Goal: Information Seeking & Learning: Learn about a topic

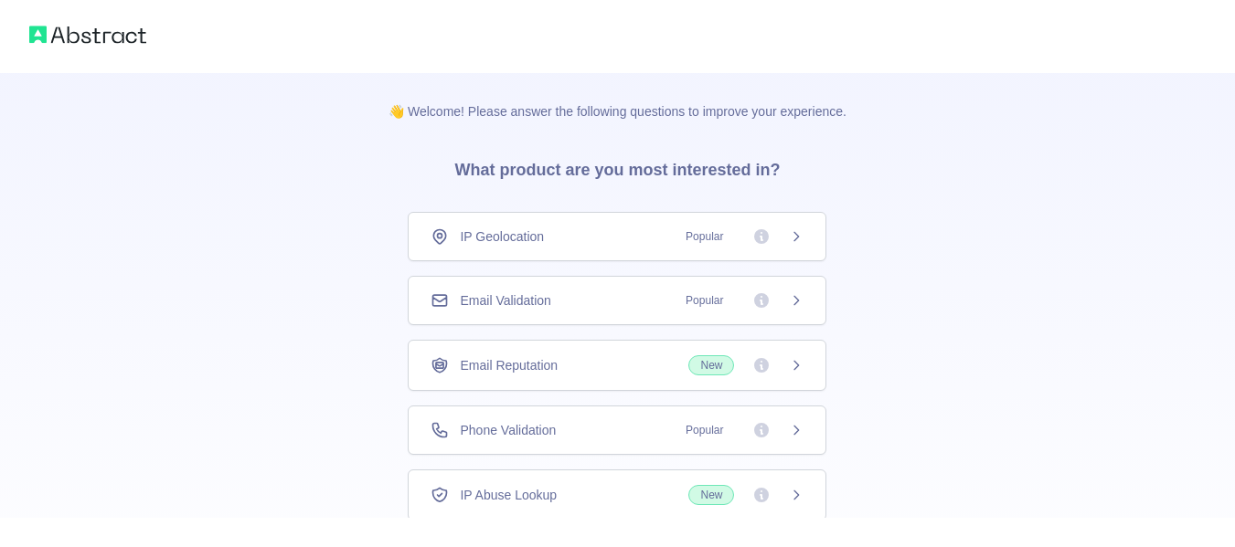
click at [648, 256] on div "IP Geolocation Popular" at bounding box center [617, 236] width 419 height 49
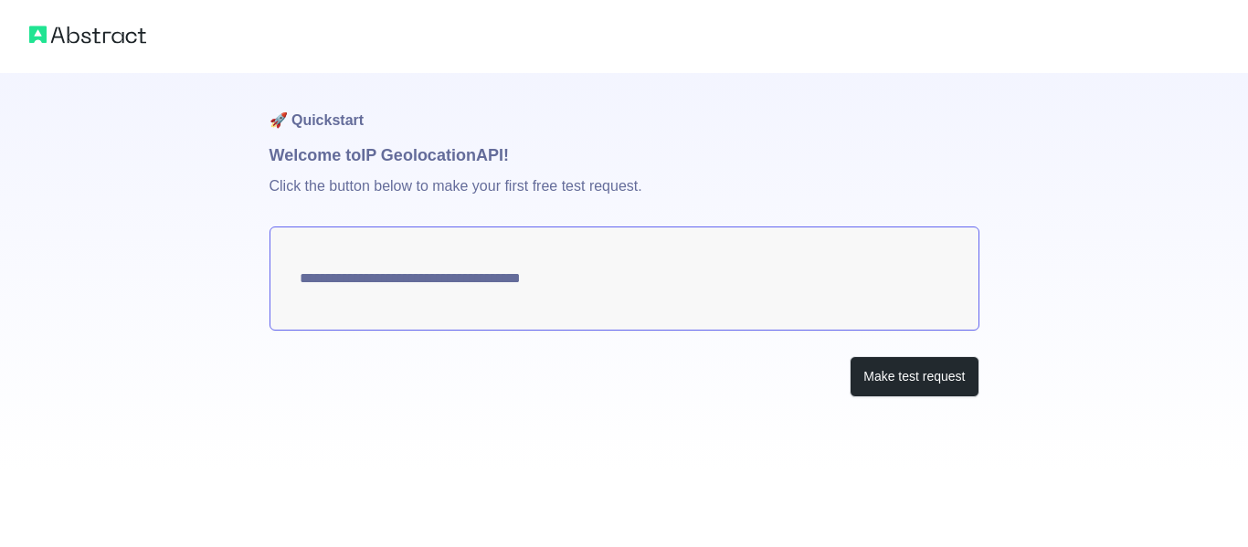
type textarea "**********"
click at [641, 297] on textarea "**********" at bounding box center [625, 279] width 710 height 104
click at [628, 288] on textarea "**********" at bounding box center [625, 279] width 710 height 104
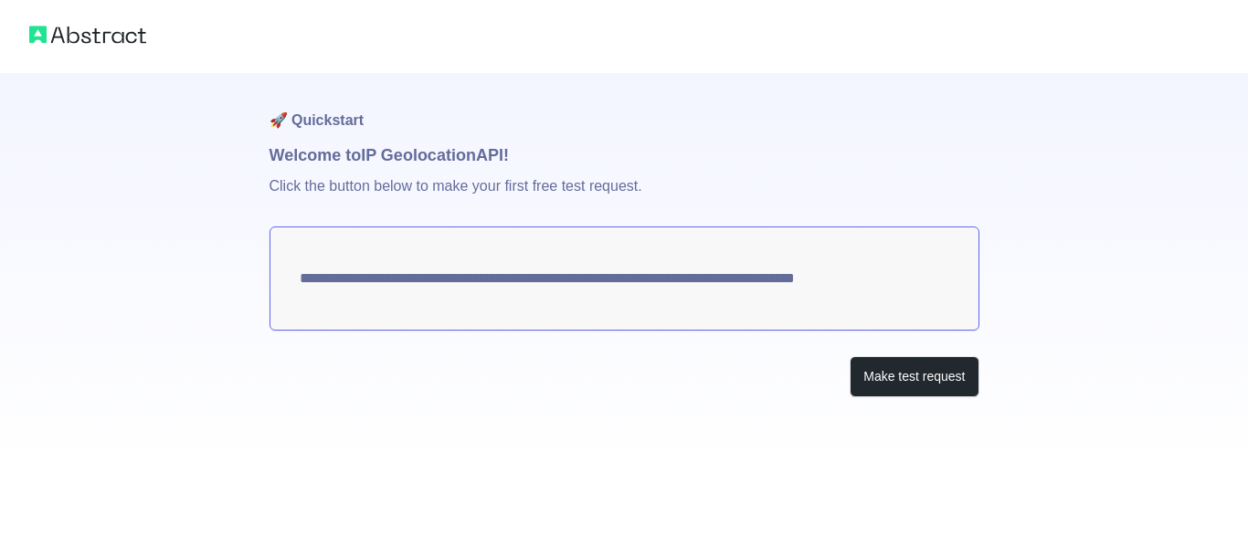
click at [628, 288] on textarea "**********" at bounding box center [625, 279] width 710 height 104
click at [850, 280] on textarea "**********" at bounding box center [625, 279] width 710 height 104
click at [902, 377] on button "Make test request" at bounding box center [914, 376] width 129 height 41
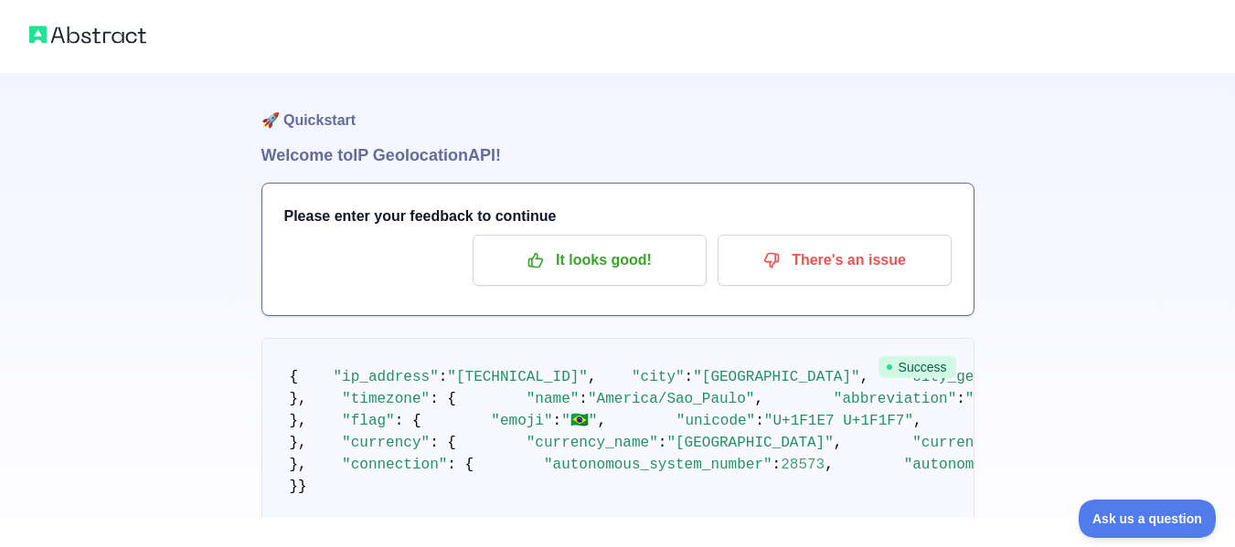
click at [384, 147] on h1 "Welcome to IP Geolocation API!" at bounding box center [617, 156] width 713 height 26
click at [542, 109] on h1 "🚀 Quickstart" at bounding box center [617, 107] width 713 height 69
click at [630, 241] on button "It looks good!" at bounding box center [590, 260] width 234 height 51
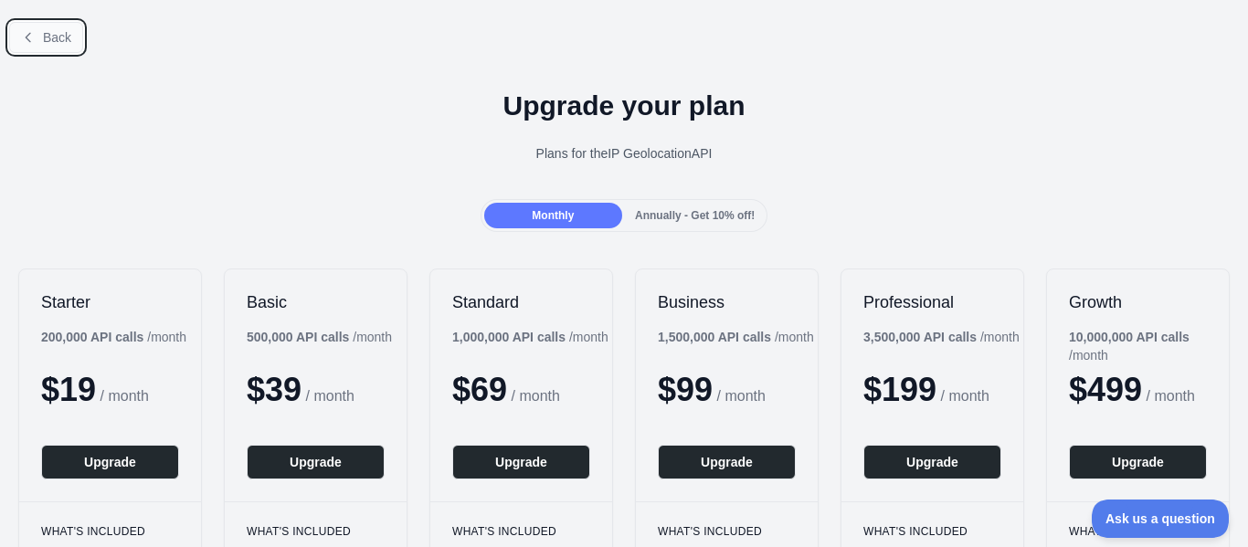
click at [57, 39] on span "Back" at bounding box center [57, 37] width 28 height 15
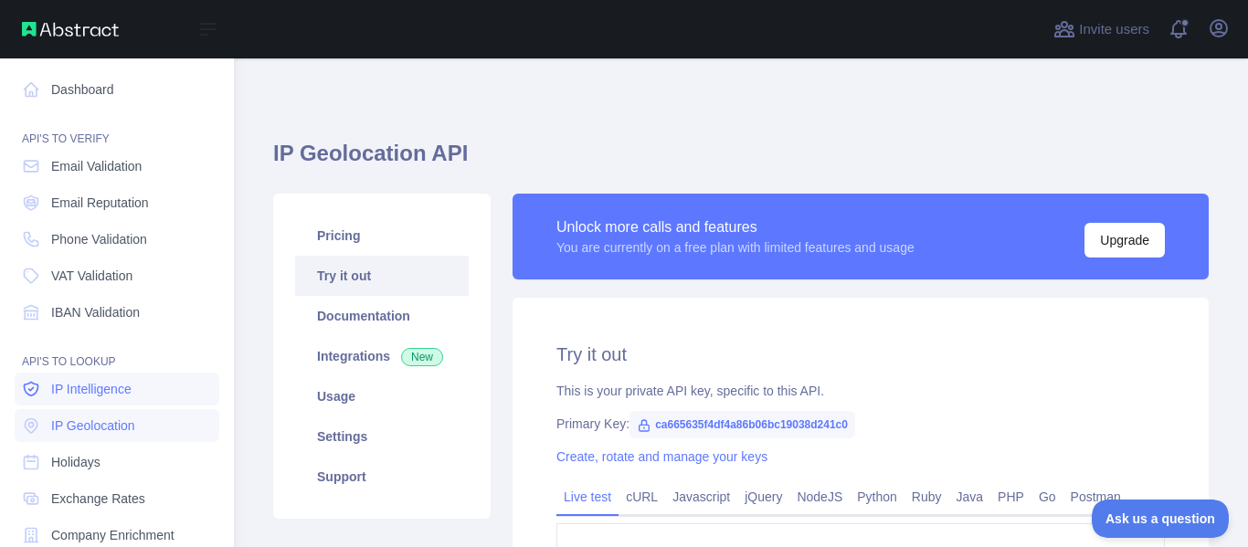
click at [131, 393] on span "IP Intelligence" at bounding box center [91, 389] width 80 height 18
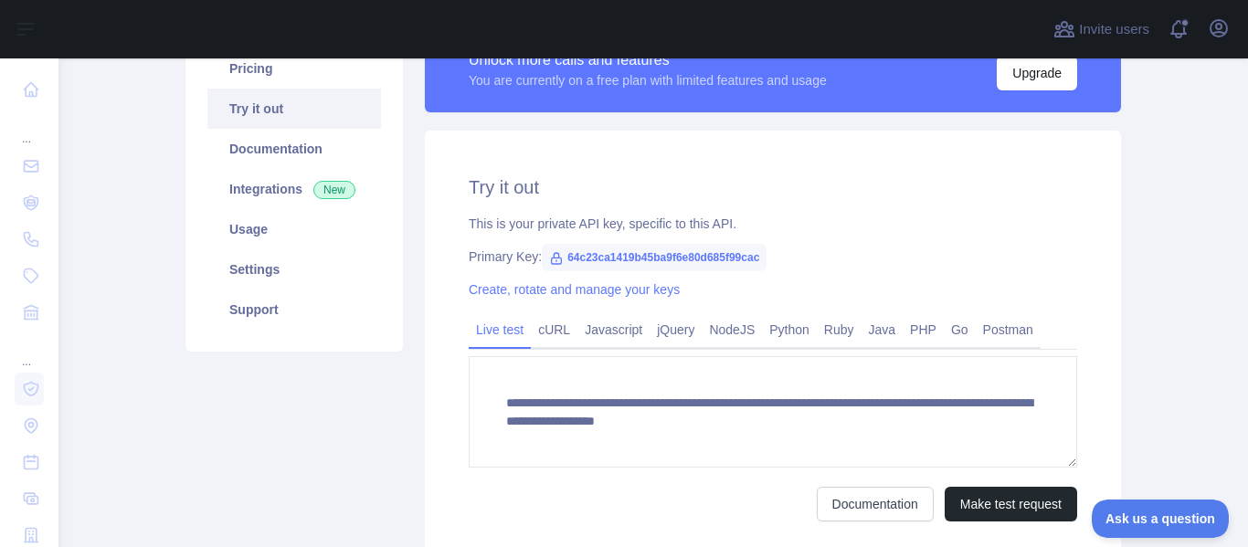
scroll to position [168, 0]
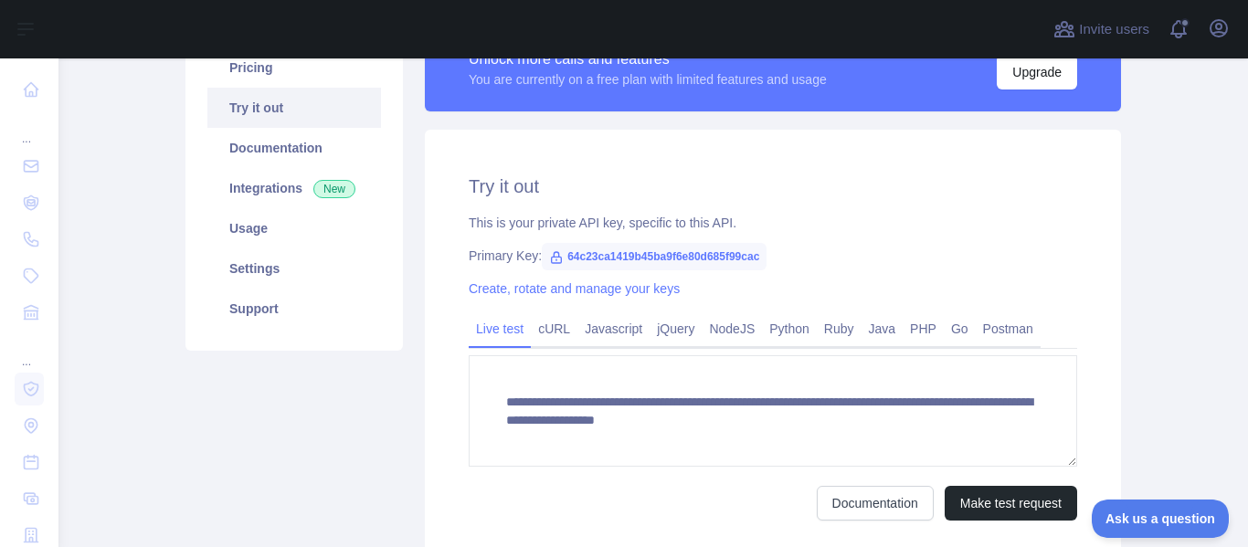
click at [659, 250] on span "64c23ca1419b45ba9f6e80d685f99cac" at bounding box center [654, 256] width 225 height 27
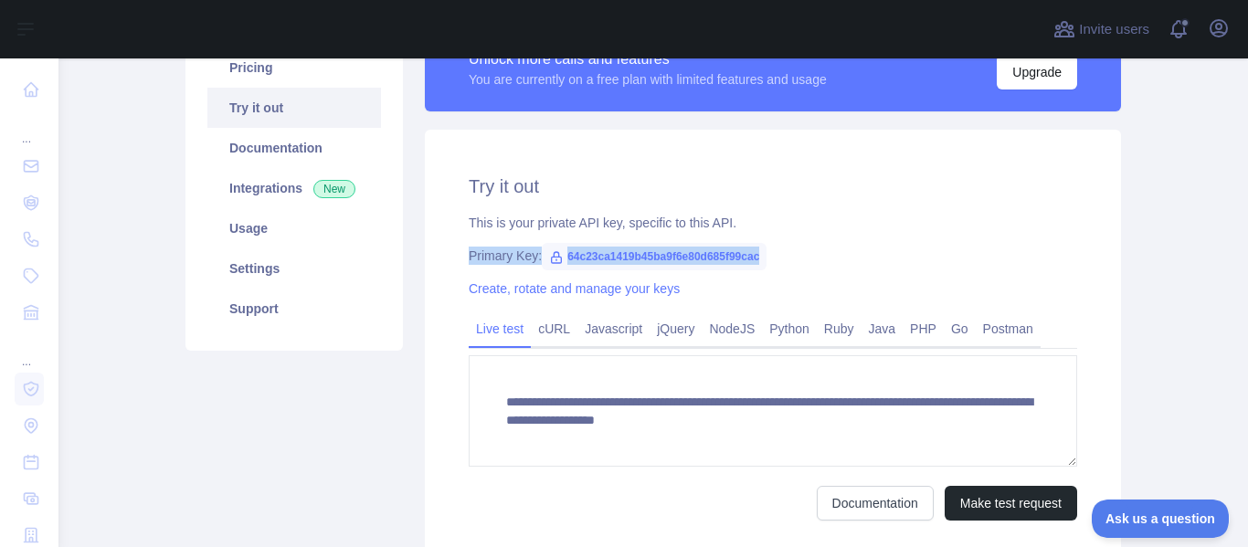
click at [659, 250] on span "64c23ca1419b45ba9f6e80d685f99cac" at bounding box center [654, 256] width 225 height 27
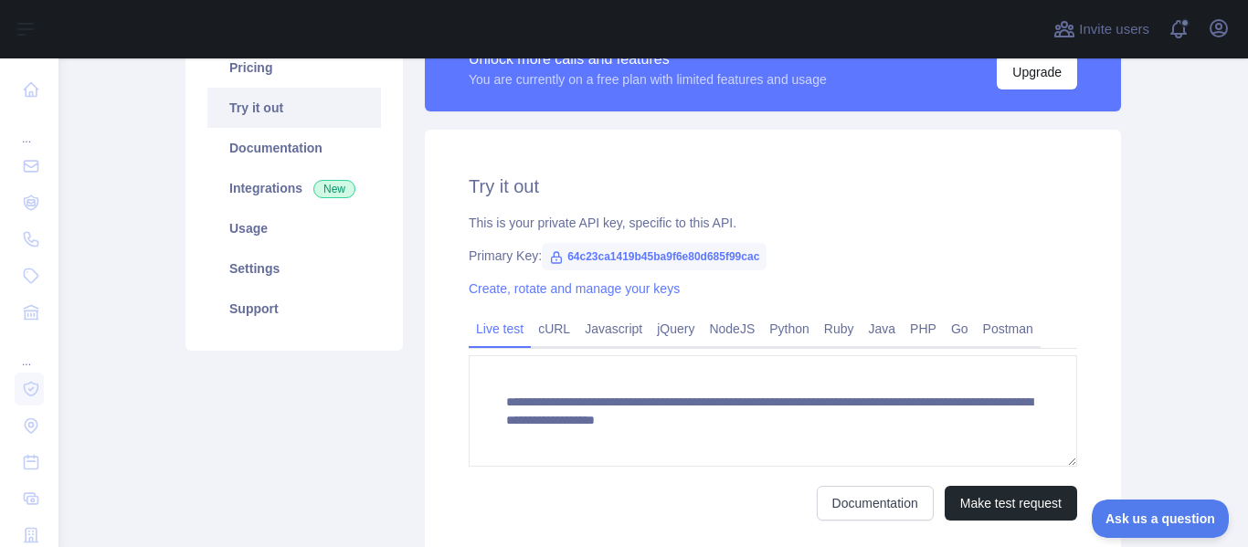
click at [659, 250] on span "64c23ca1419b45ba9f6e80d685f99cac" at bounding box center [654, 256] width 225 height 27
copy span "64c23ca1419b45ba9f6e80d685f99cac"
click at [619, 289] on link "Create, rotate and manage your keys" at bounding box center [574, 288] width 211 height 15
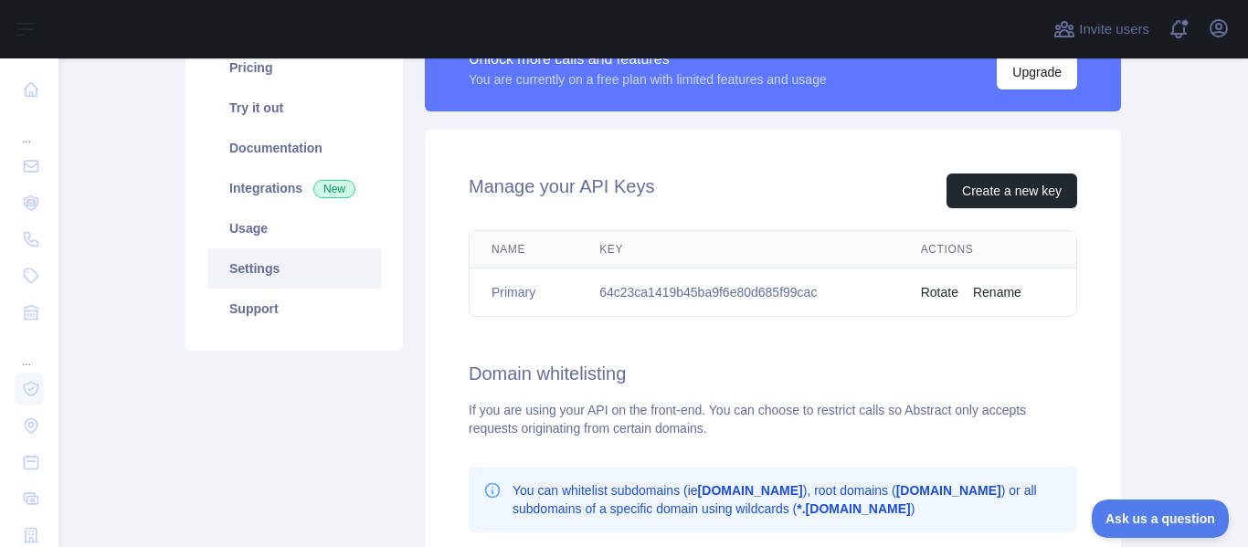
click at [667, 295] on td "64c23ca1419b45ba9f6e80d685f99cac" at bounding box center [739, 293] width 322 height 48
copy td "64c23ca1419b45ba9f6e80d685f99cac"
click at [515, 260] on th "Name" at bounding box center [524, 249] width 108 height 37
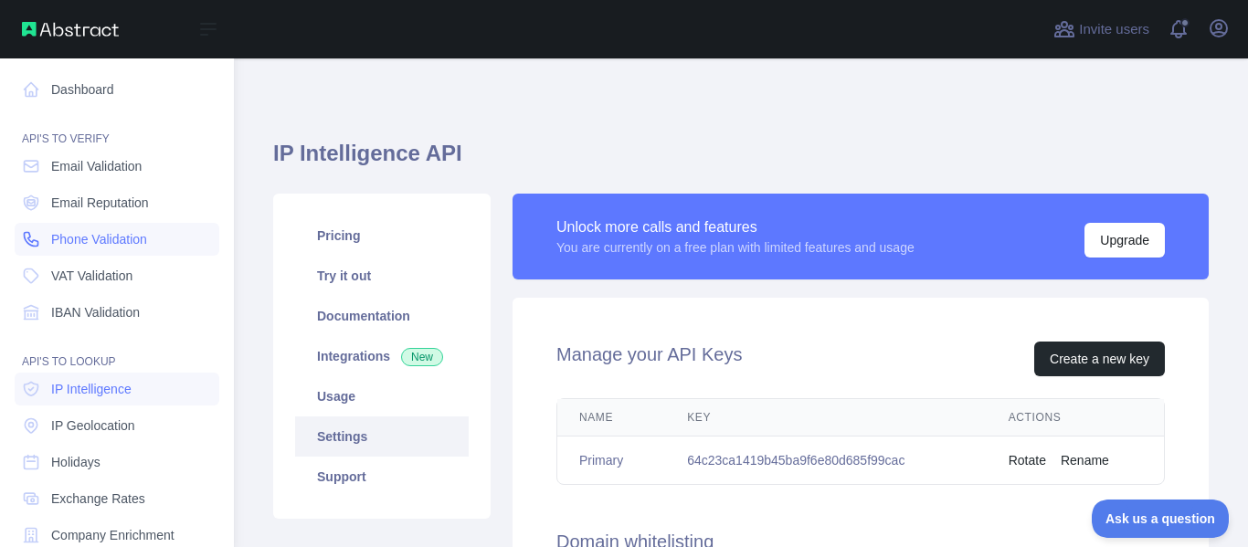
click at [112, 244] on span "Phone Validation" at bounding box center [99, 239] width 96 height 18
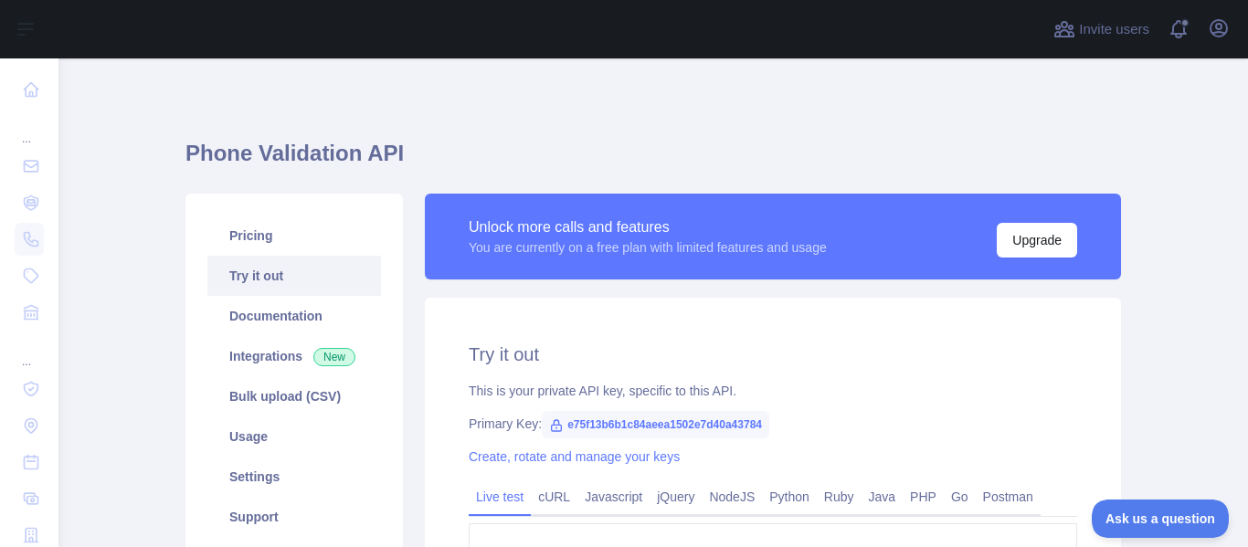
click at [577, 419] on span "e75f13b6b1c84aeea1502e7d40a43784" at bounding box center [656, 424] width 228 height 27
copy span "e75f13b6b1c84aeea1502e7d40a43784"
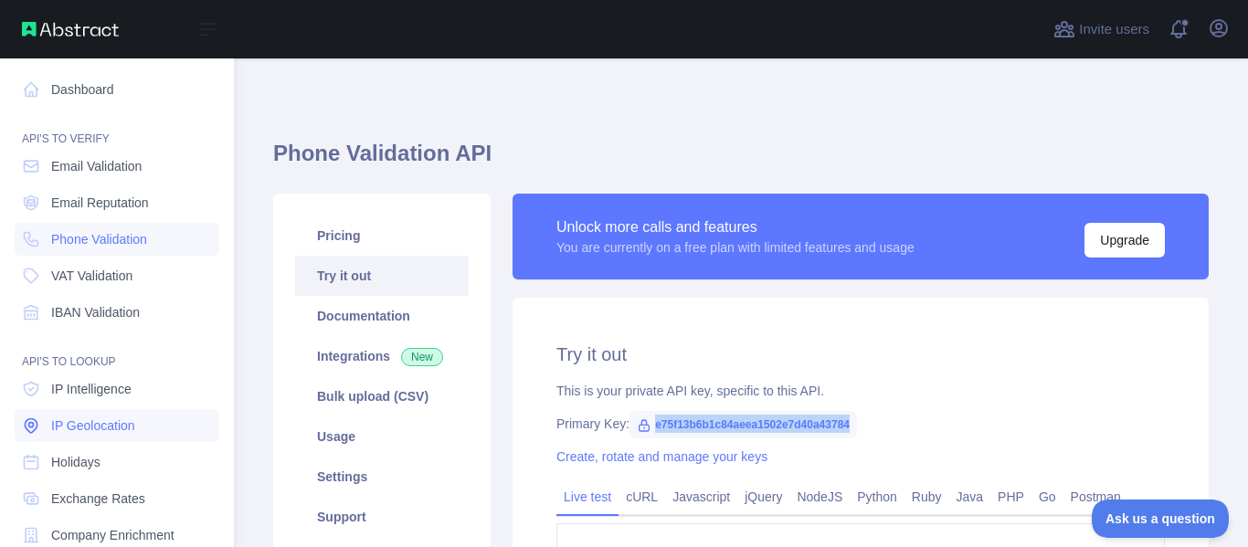
click at [119, 439] on link "IP Geolocation" at bounding box center [117, 425] width 205 height 33
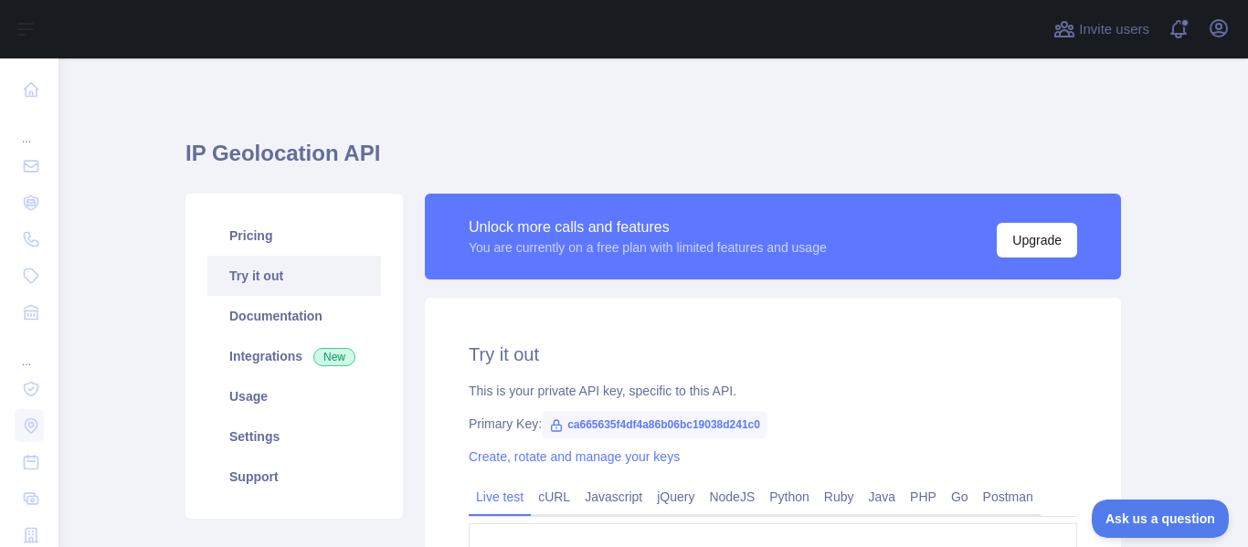
click at [576, 428] on span "ca665635f4df4a86b06bc19038d241c0" at bounding box center [655, 424] width 226 height 27
copy span "ca665635f4df4a86b06bc19038d241c0"
click at [627, 183] on div "**********" at bounding box center [654, 463] width 958 height 561
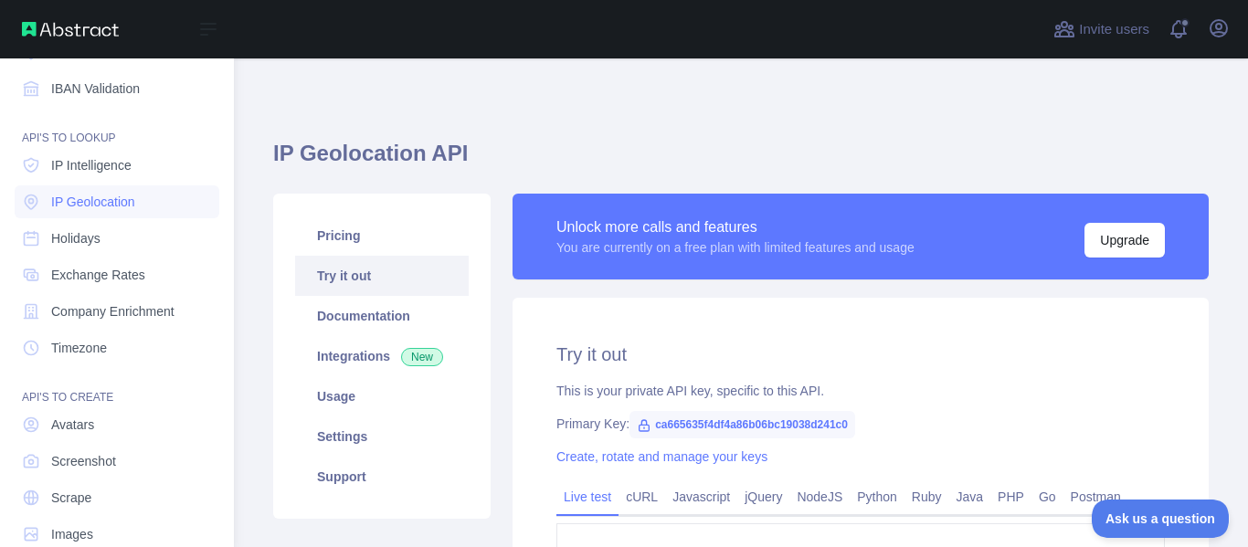
scroll to position [257, 0]
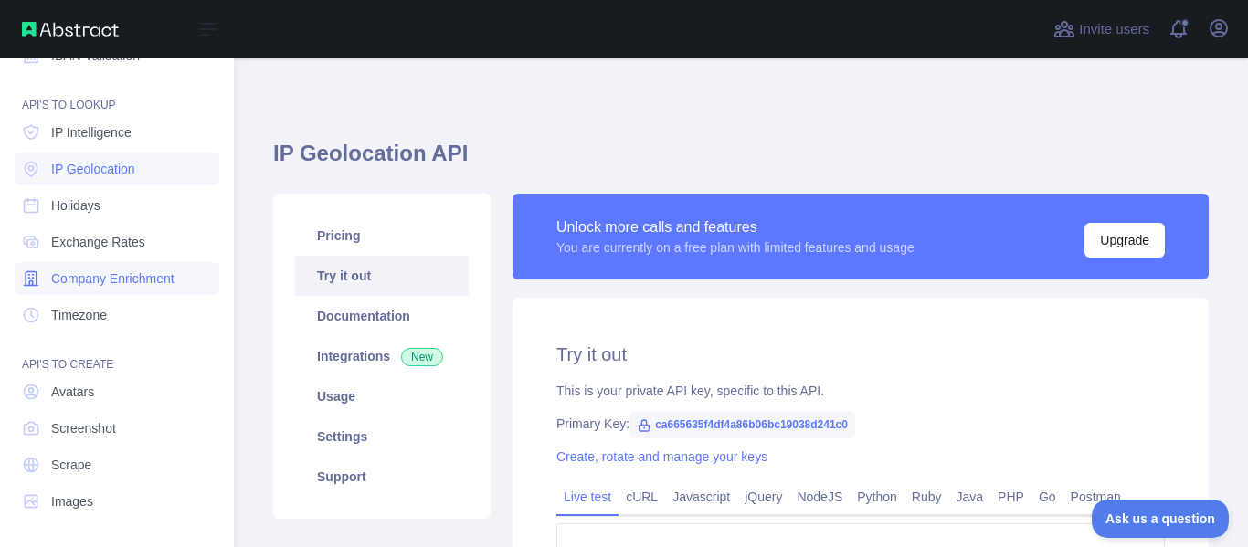
click at [122, 285] on span "Company Enrichment" at bounding box center [112, 279] width 123 height 18
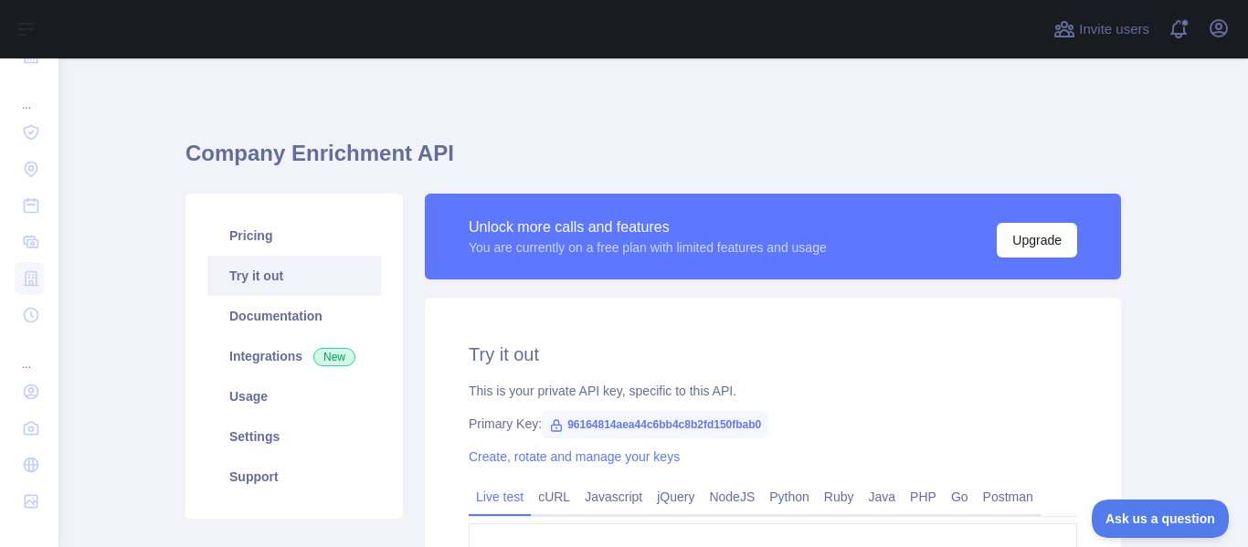
click at [611, 426] on span "96164814aea44c6bb4c8b2fd150fbab0" at bounding box center [655, 424] width 227 height 27
copy span "96164814aea44c6bb4c8b2fd150fbab0"
